Goal: Transaction & Acquisition: Purchase product/service

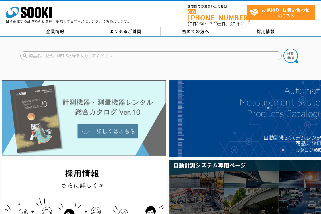
click at [101, 124] on img at bounding box center [84, 117] width 164 height 75
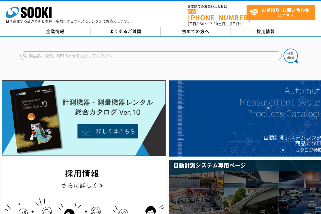
click at [42, 53] on input "text" at bounding box center [151, 55] width 262 height 9
type input "みまわり"
click at [289, 53] on img at bounding box center [291, 55] width 14 height 14
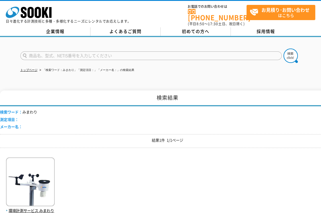
scroll to position [32, 0]
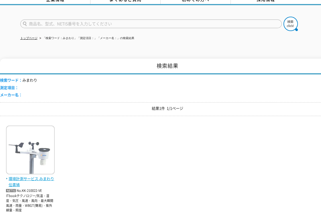
click at [30, 175] on span "環境計測サービス みまわり伝書鳩" at bounding box center [30, 181] width 49 height 12
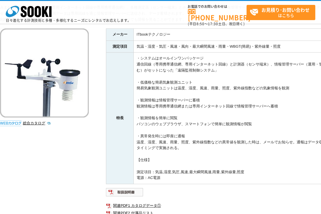
scroll to position [95, 0]
